Goal: Information Seeking & Learning: Find specific fact

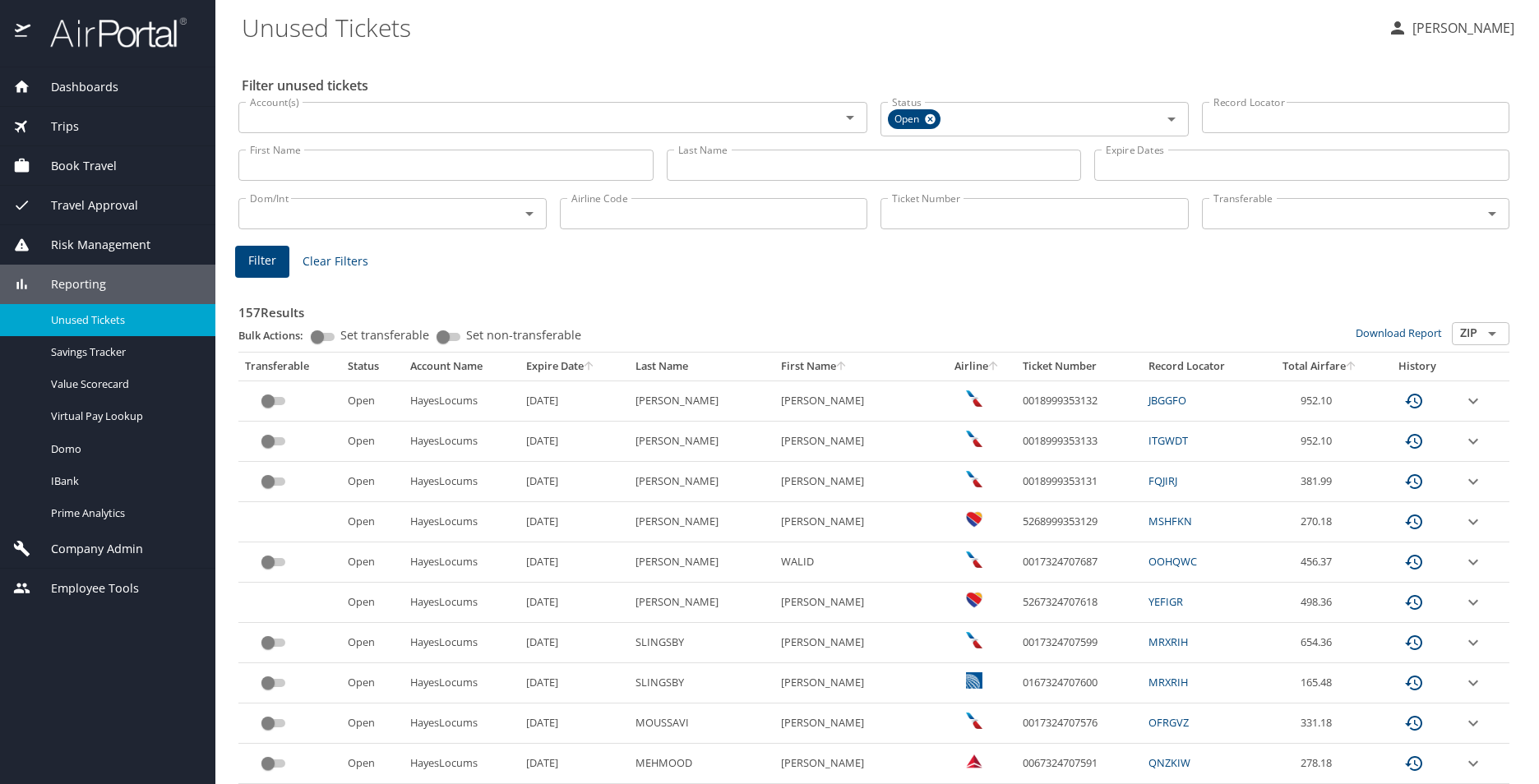
click at [102, 125] on div "Trips" at bounding box center [107, 127] width 189 height 18
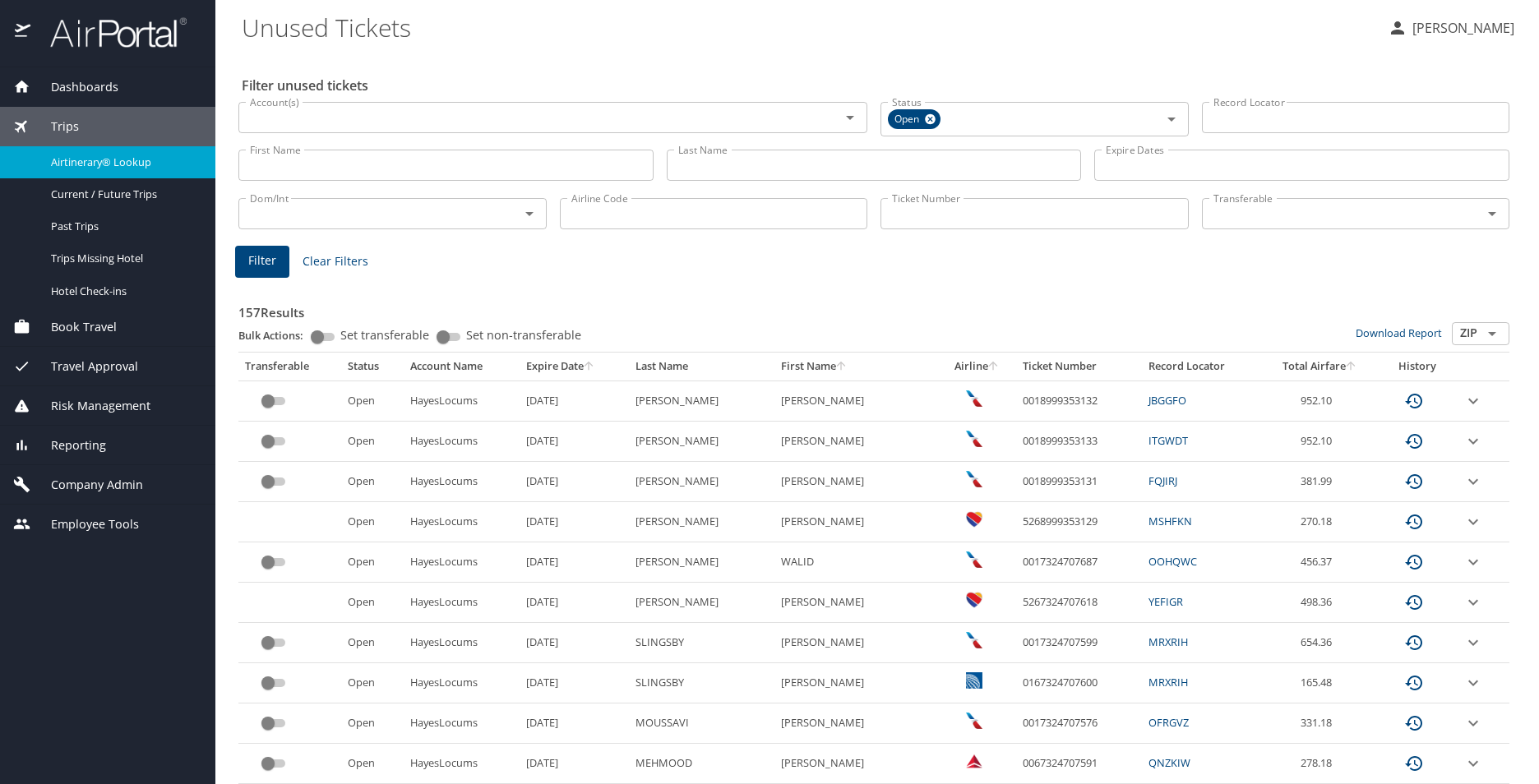
click at [105, 162] on span "Airtinerary® Lookup" at bounding box center [123, 162] width 144 height 15
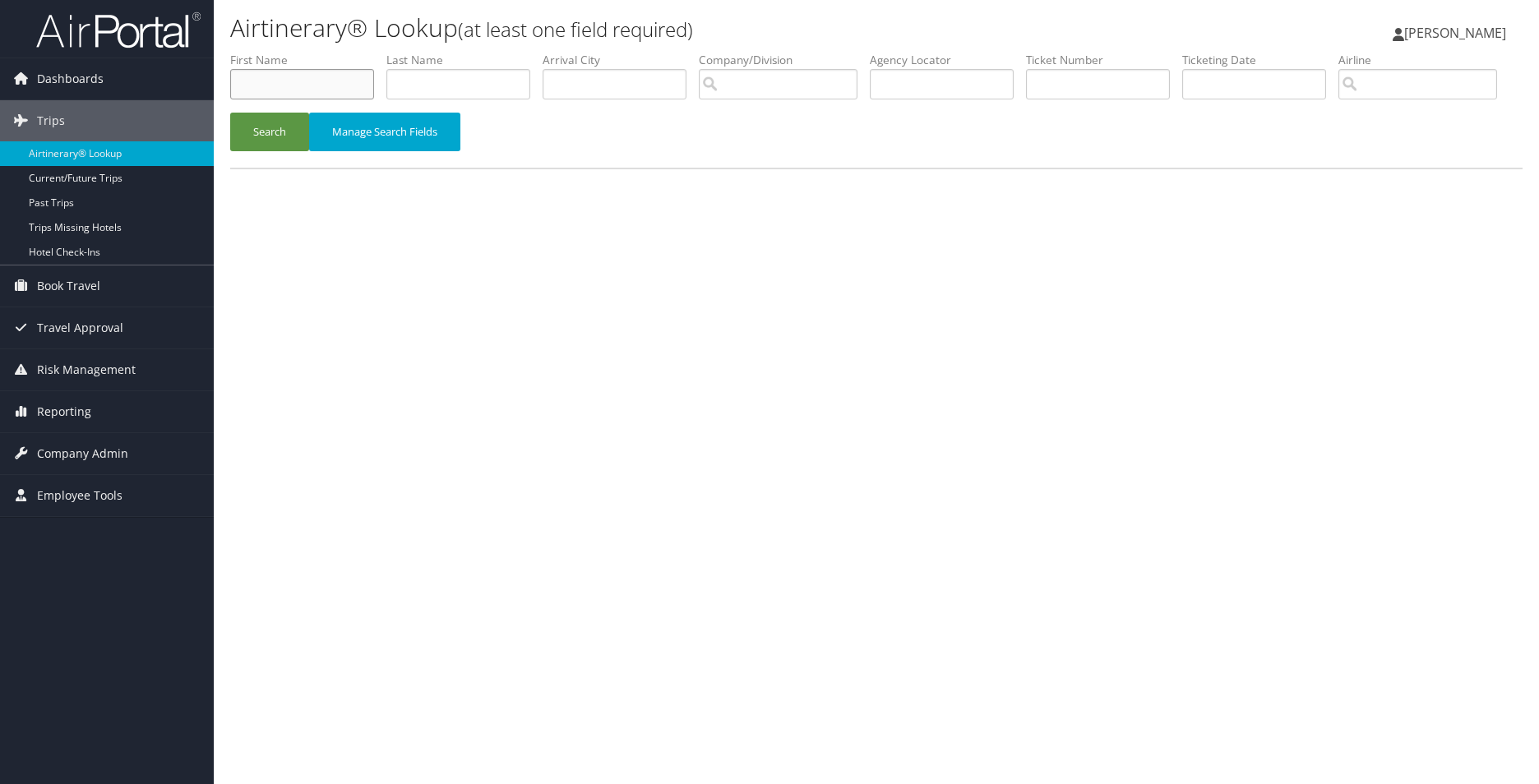
click at [298, 83] on input "text" at bounding box center [302, 84] width 144 height 31
type input "Lindsay"
type input "Burgess"
click at [291, 152] on button "Search" at bounding box center [270, 132] width 79 height 39
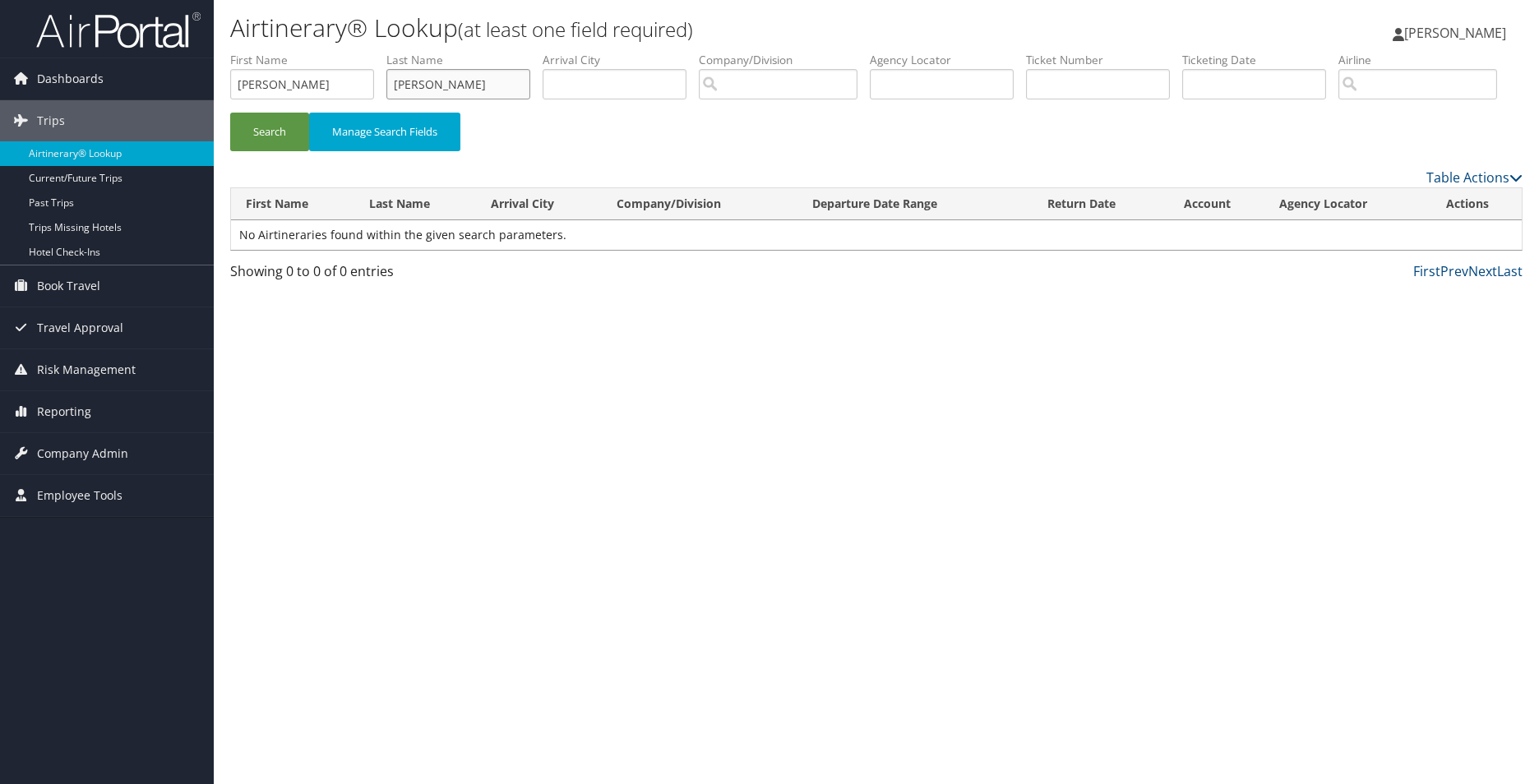
click at [495, 92] on input "Burgess" at bounding box center [458, 84] width 144 height 31
type input "Hand"
click at [230, 113] on button "Search" at bounding box center [270, 132] width 79 height 39
click at [310, 89] on input "Lindsay" at bounding box center [302, 84] width 144 height 31
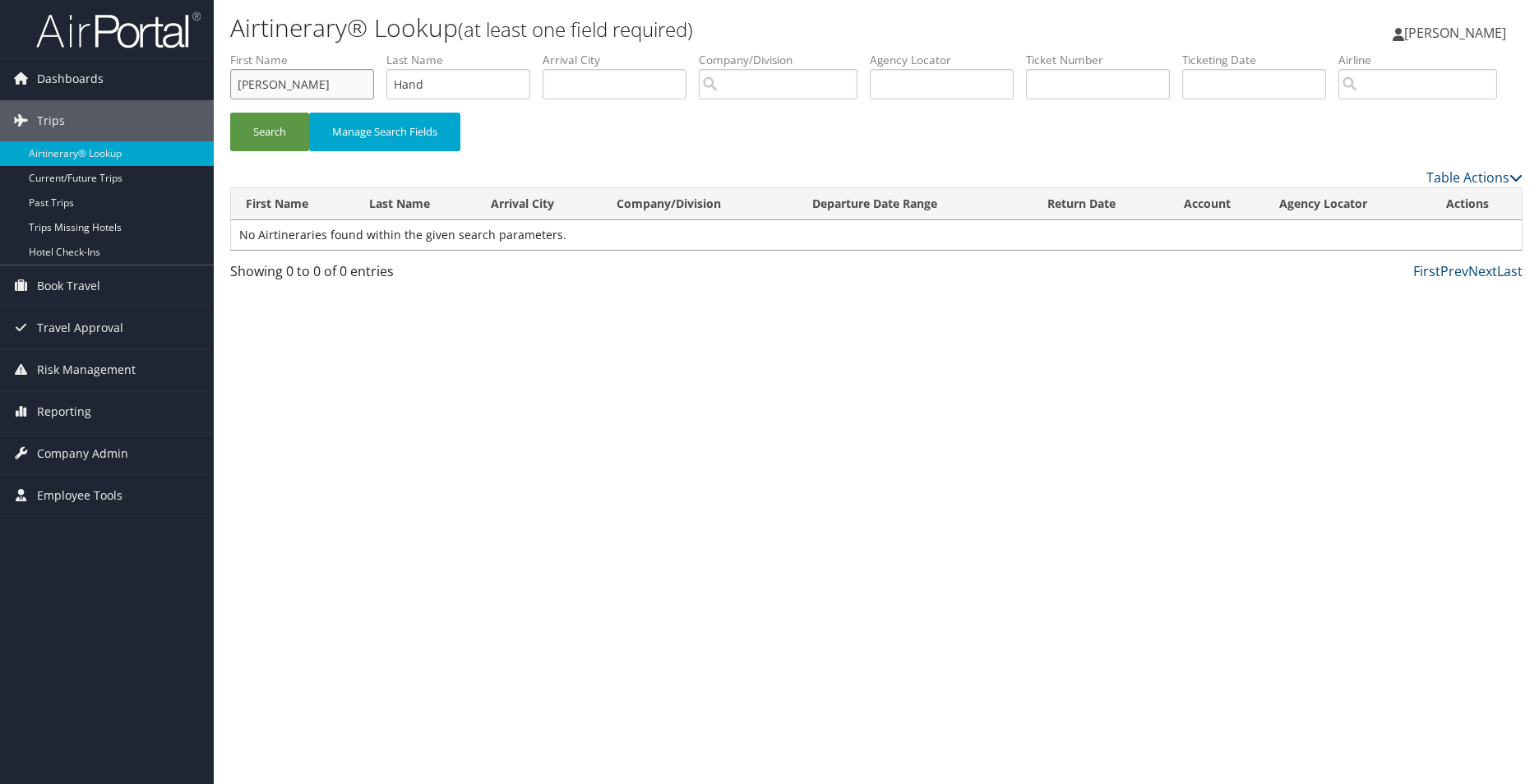
click at [310, 89] on input "Lindsay" at bounding box center [302, 84] width 144 height 31
click at [407, 78] on input "Hand" at bounding box center [458, 84] width 144 height 31
paste input "Burgess"
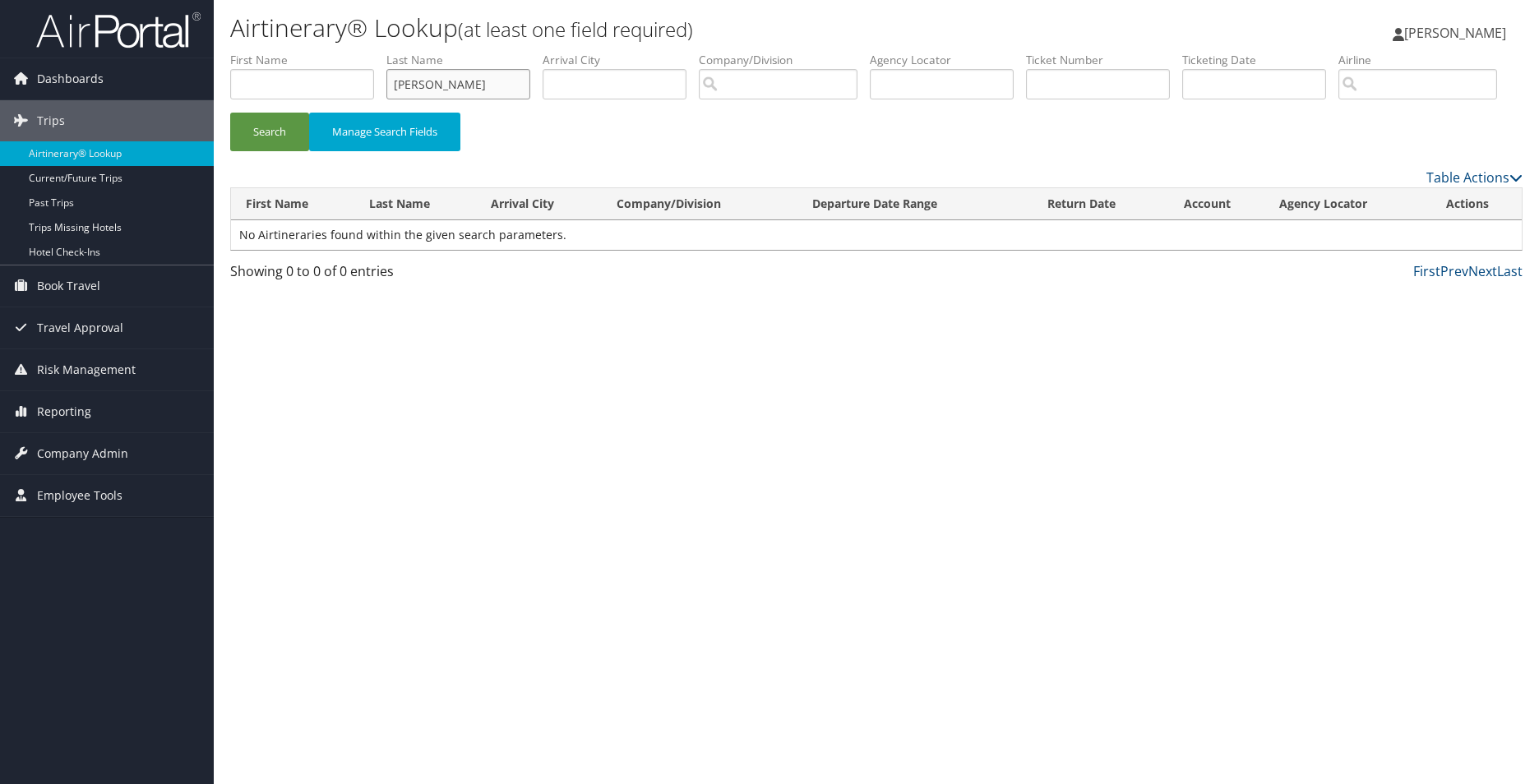
type input "Burgess"
click at [230, 113] on button "Search" at bounding box center [270, 132] width 79 height 39
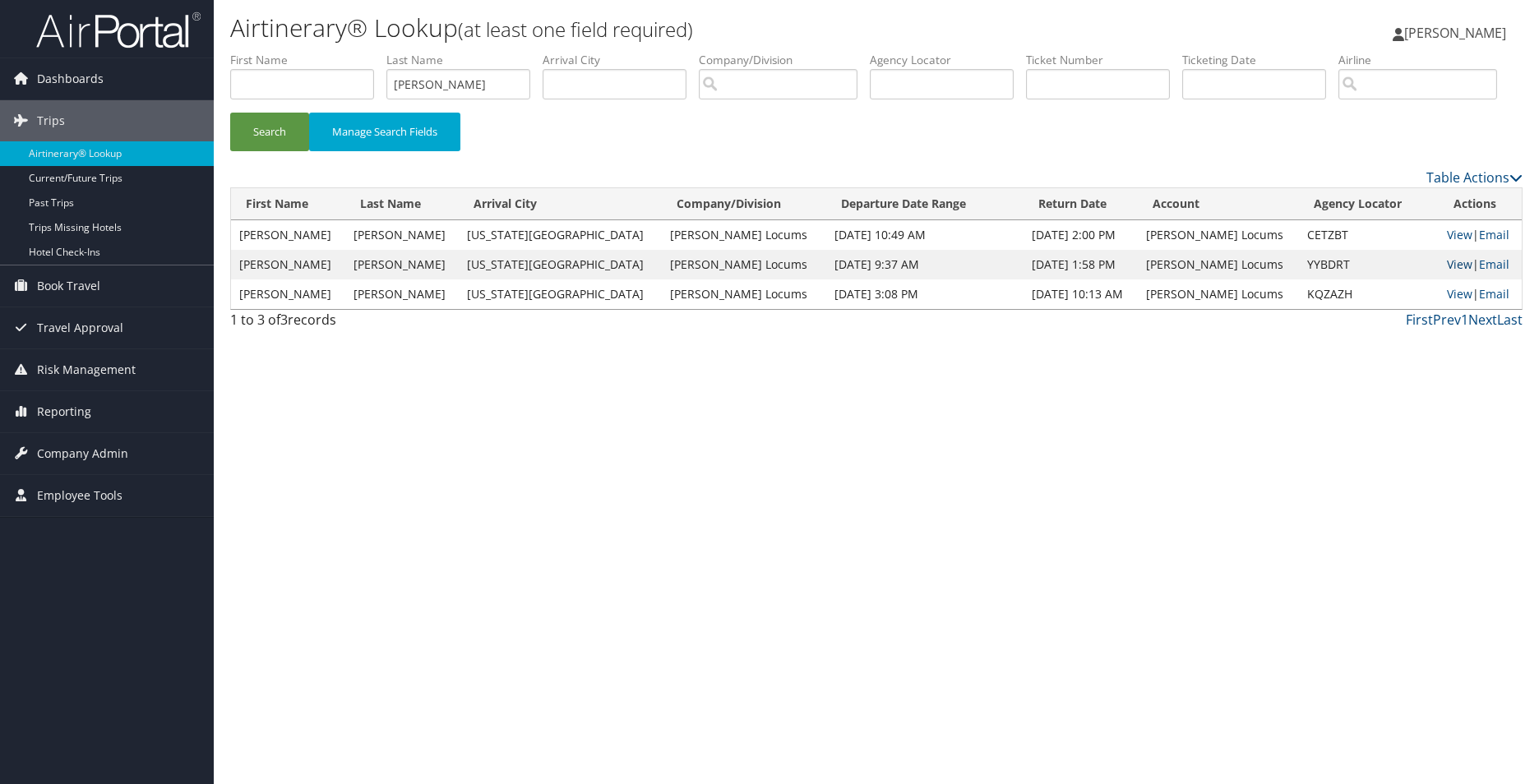
click at [1447, 272] on link "View" at bounding box center [1460, 264] width 25 height 15
click at [1447, 242] on link "View" at bounding box center [1460, 234] width 25 height 15
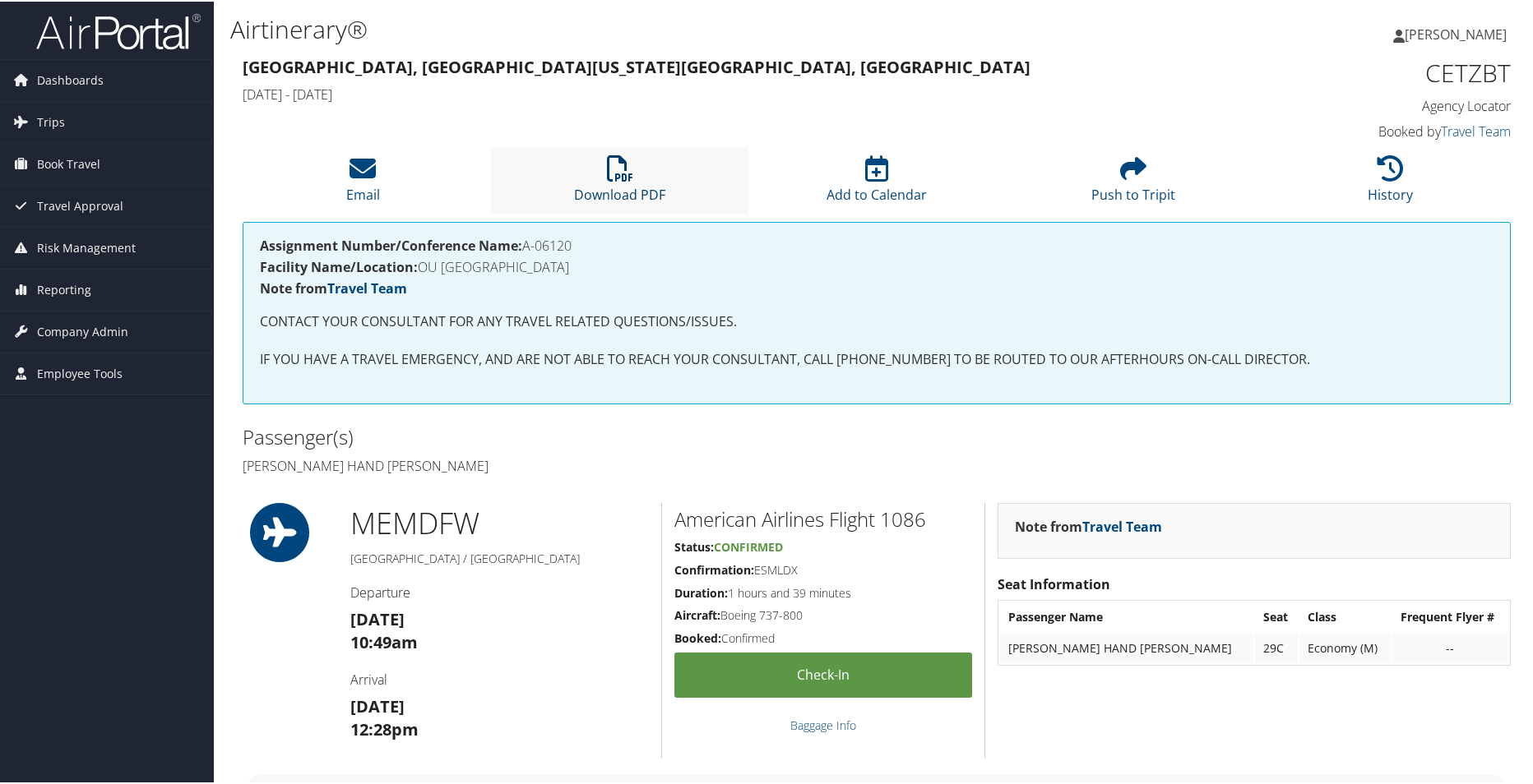
click at [608, 161] on icon at bounding box center [620, 166] width 26 height 26
